Goal: Transaction & Acquisition: Purchase product/service

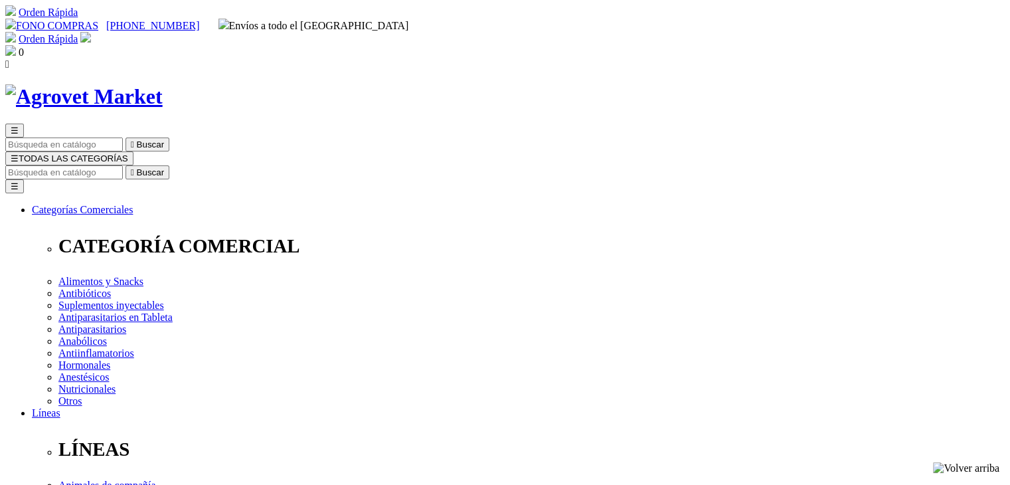
select select "0"
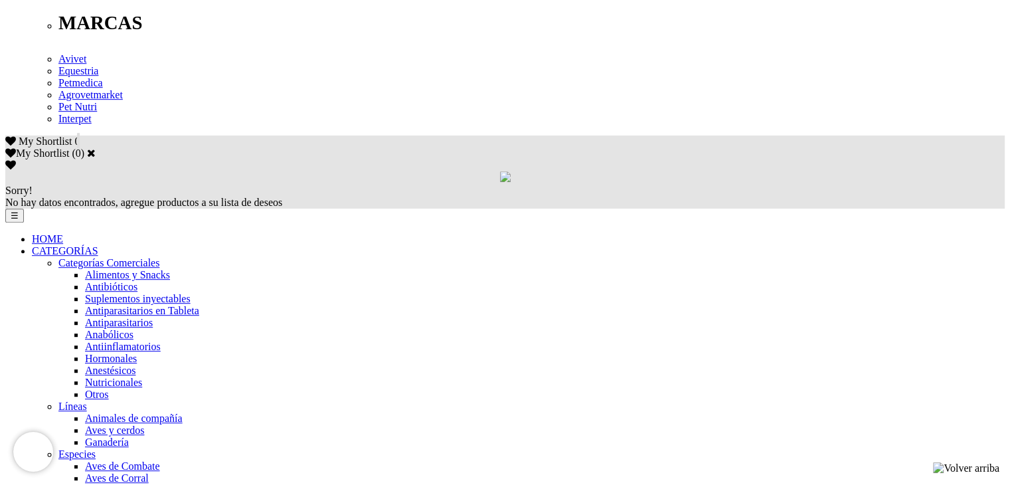
scroll to position [797, 0]
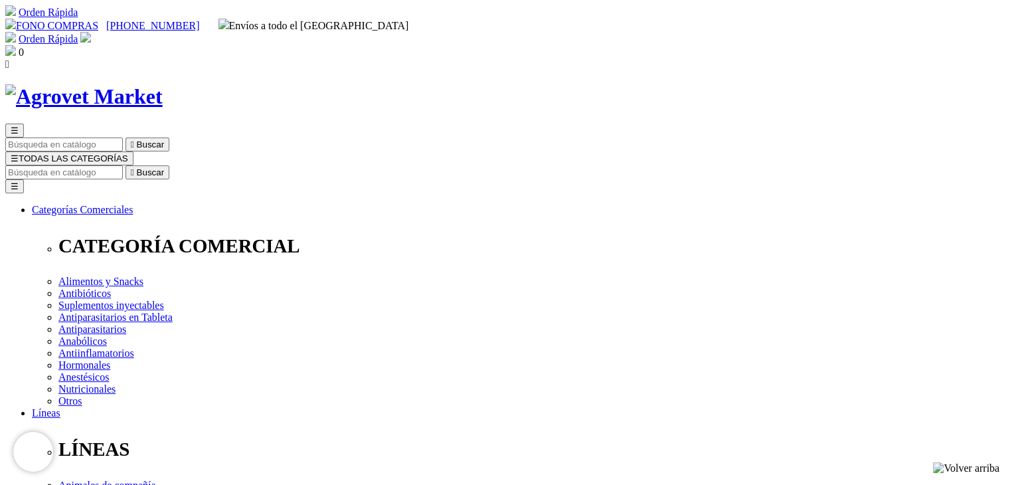
click at [123, 165] on input "Buscar" at bounding box center [64, 172] width 118 height 14
type input "suralan"
click at [126, 165] on button " Buscar" at bounding box center [148, 172] width 44 height 14
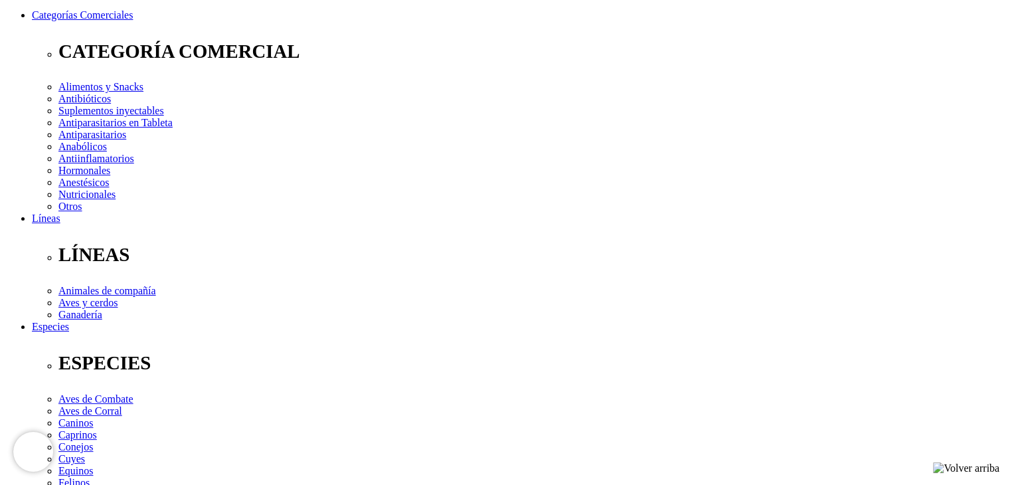
scroll to position [199, 0]
